Goal: Task Accomplishment & Management: Manage account settings

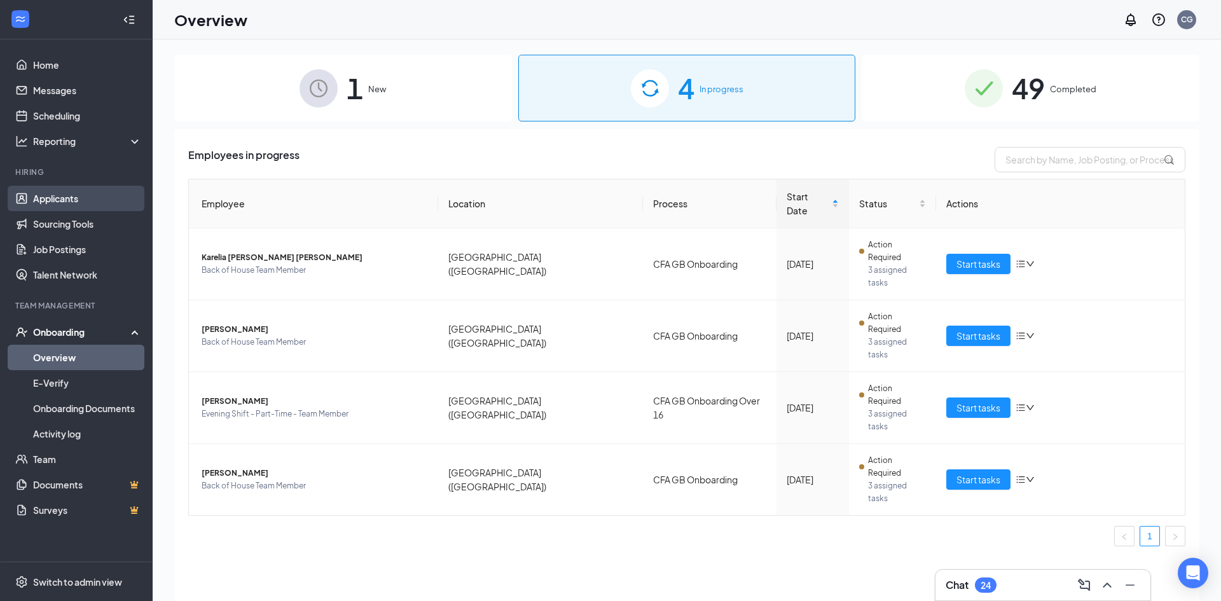
click at [70, 202] on link "Applicants" at bounding box center [87, 198] width 109 height 25
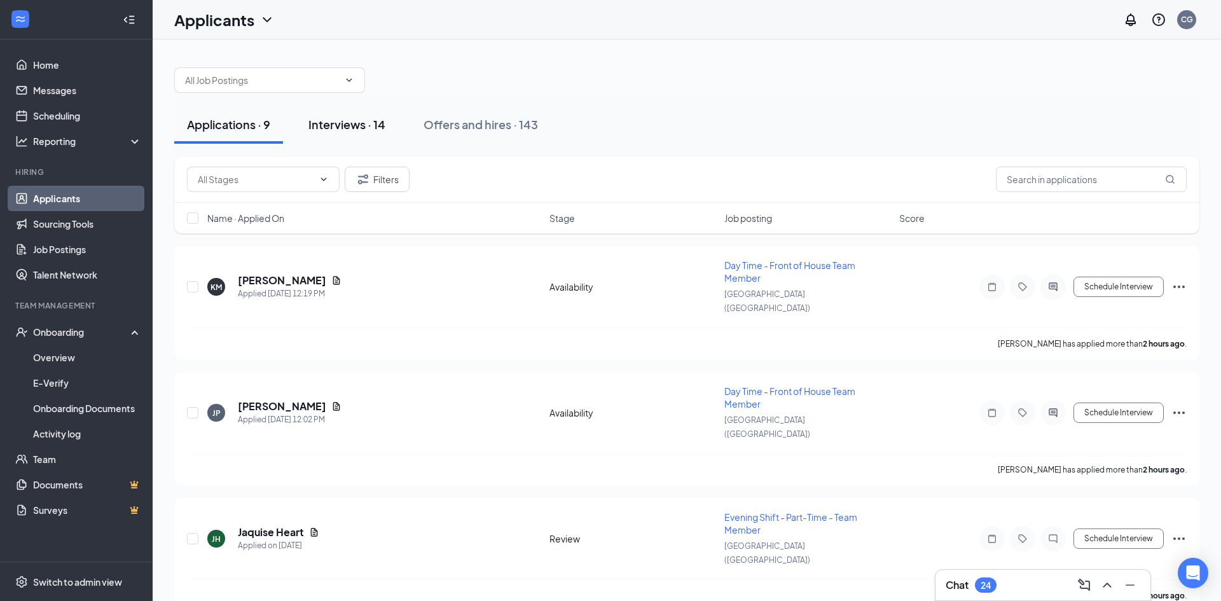
click at [334, 121] on div "Interviews · 14" at bounding box center [346, 124] width 77 height 16
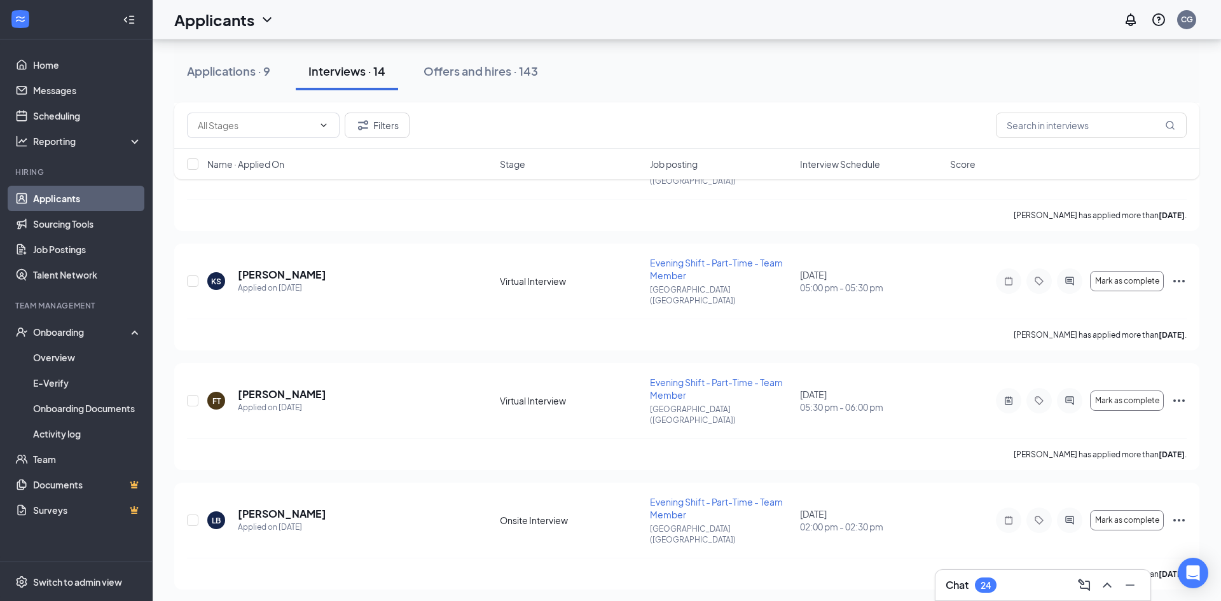
scroll to position [967, 0]
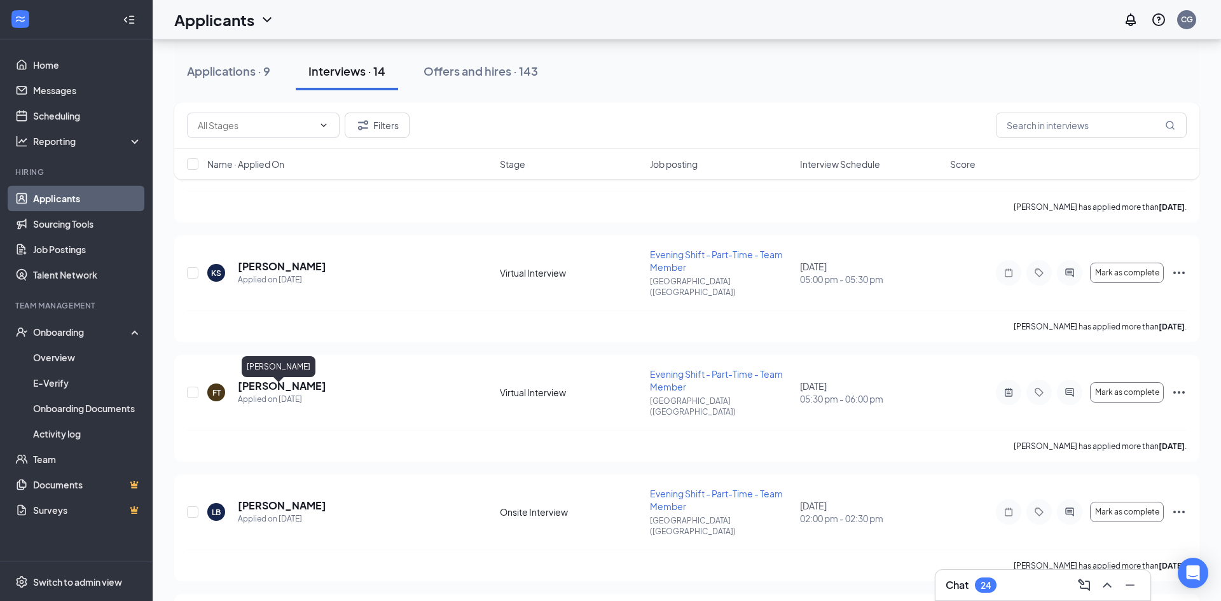
drag, startPoint x: 259, startPoint y: 392, endPoint x: 260, endPoint y: 370, distance: 22.3
click at [259, 499] on h5 "[PERSON_NAME]" at bounding box center [282, 506] width 88 height 14
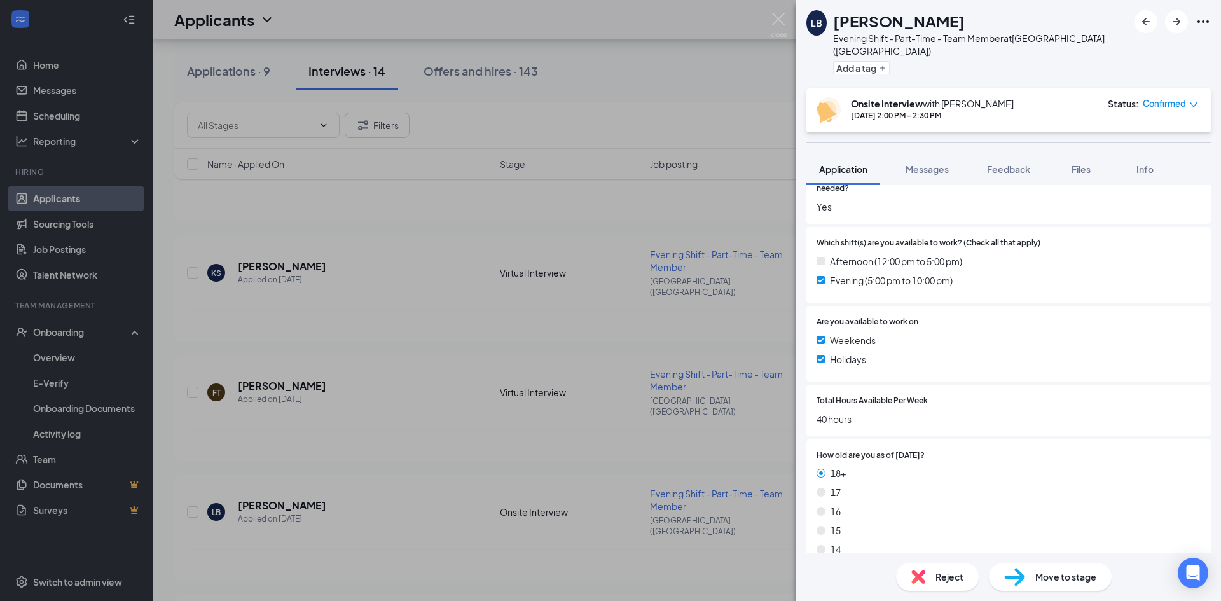
scroll to position [594, 0]
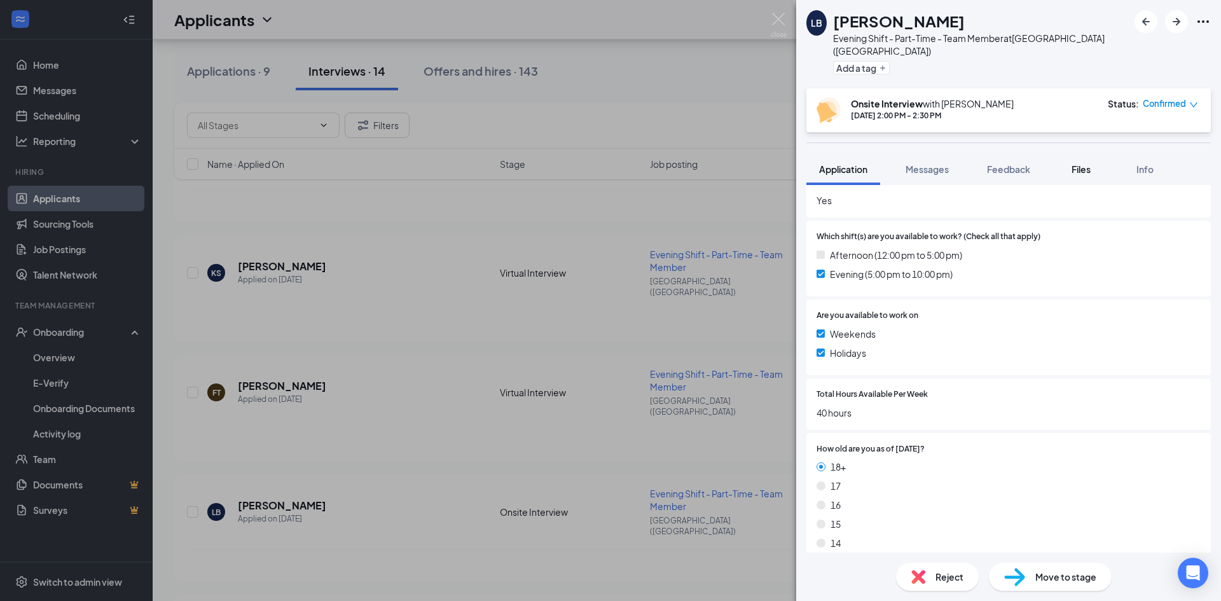
click at [1084, 163] on span "Files" at bounding box center [1081, 168] width 19 height 11
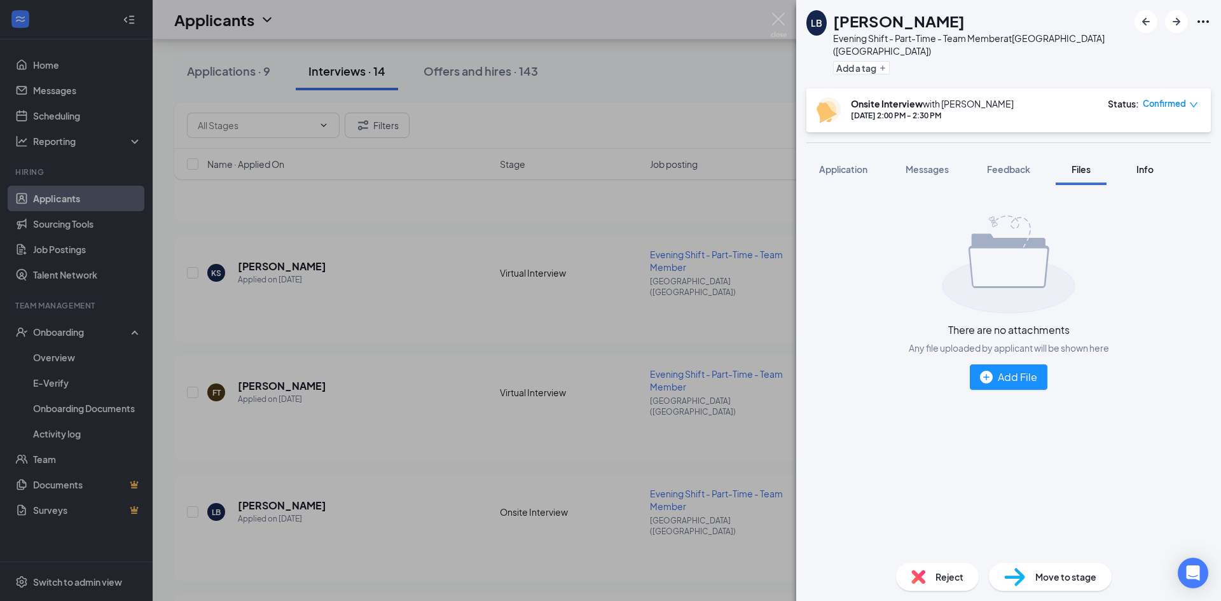
click at [1150, 163] on span "Info" at bounding box center [1145, 168] width 17 height 11
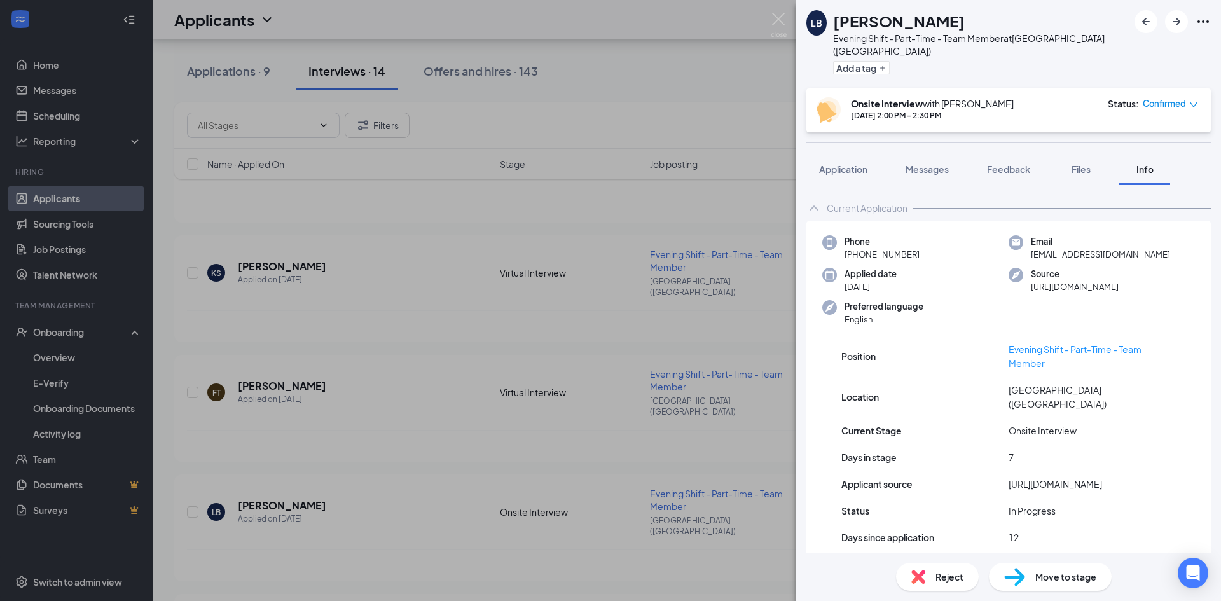
drag, startPoint x: 970, startPoint y: 191, endPoint x: 960, endPoint y: 191, distance: 9.5
click at [964, 195] on div "Current Application" at bounding box center [1008, 207] width 404 height 25
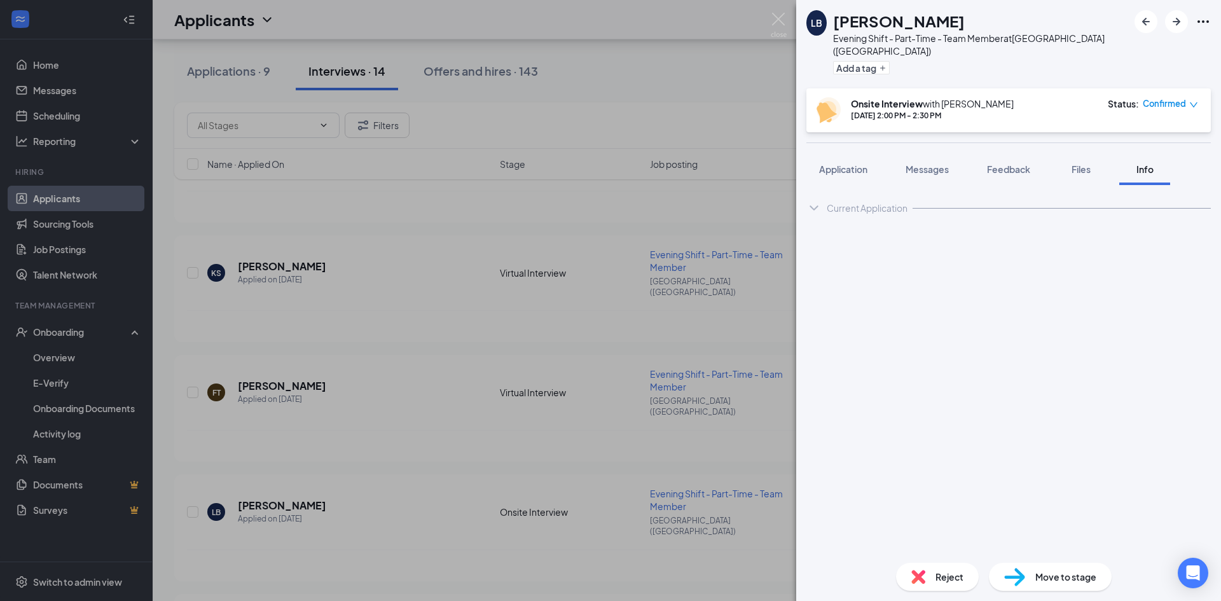
drag, startPoint x: 861, startPoint y: 153, endPoint x: 827, endPoint y: 15, distance: 142.2
click at [873, 163] on button "Application" at bounding box center [843, 169] width 74 height 32
click at [781, 18] on img at bounding box center [779, 25] width 16 height 25
